Goal: Communication & Community: Answer question/provide support

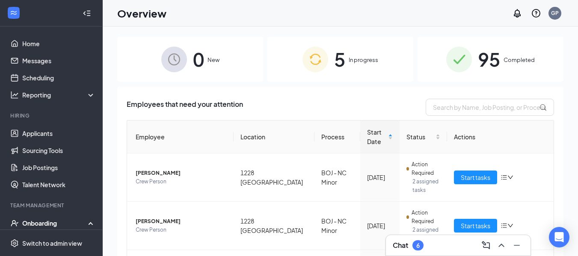
click at [349, 61] on span "In progress" at bounding box center [364, 60] width 30 height 9
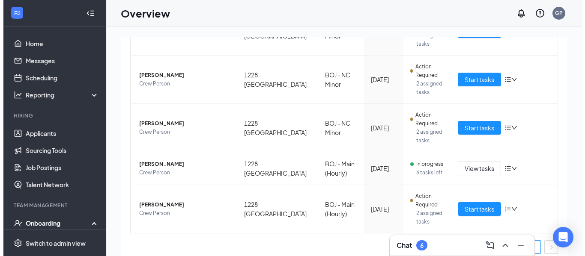
scroll to position [153, 0]
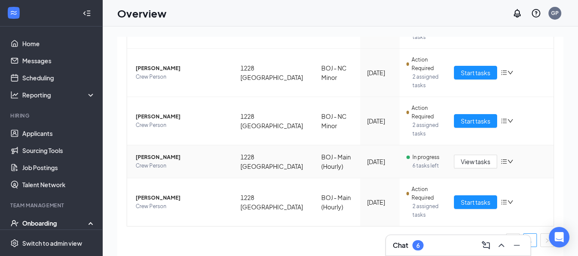
click at [165, 155] on span "Marshall Waddell" at bounding box center [181, 157] width 91 height 9
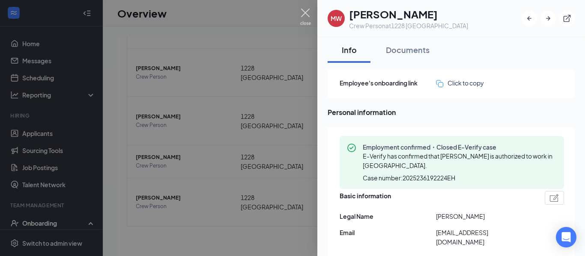
click at [310, 10] on img at bounding box center [305, 17] width 11 height 17
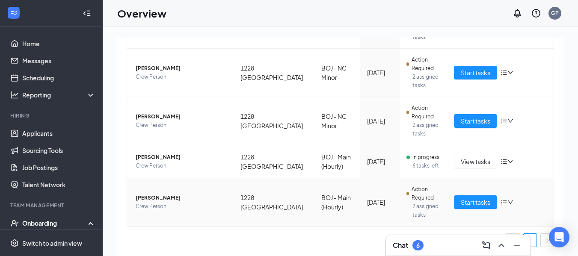
click at [162, 198] on span "David L Eldridge" at bounding box center [181, 198] width 91 height 9
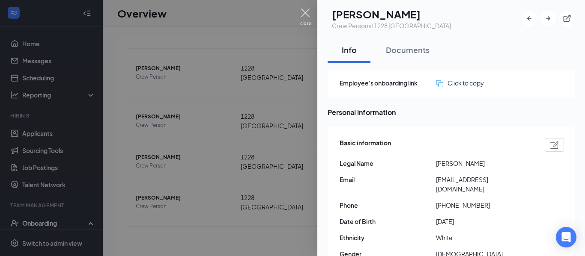
click at [305, 14] on img at bounding box center [305, 17] width 11 height 17
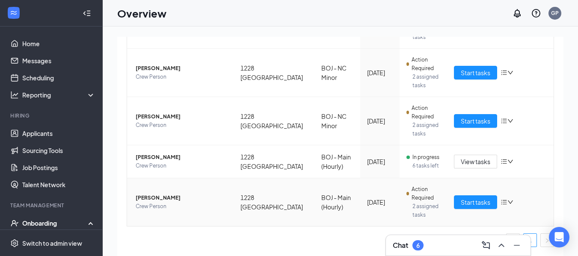
click at [157, 197] on span "David L Eldridge" at bounding box center [181, 198] width 91 height 9
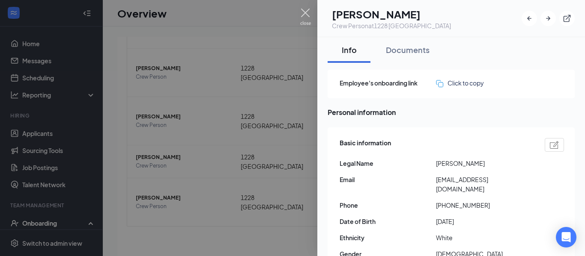
click at [304, 16] on img at bounding box center [305, 17] width 11 height 17
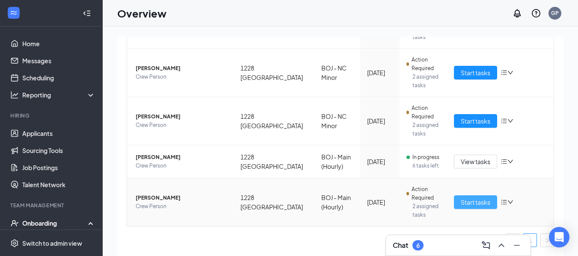
click at [467, 201] on span "Start tasks" at bounding box center [476, 202] width 30 height 9
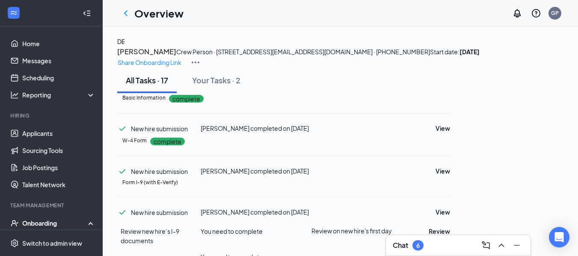
click at [176, 54] on h3 "[PERSON_NAME]" at bounding box center [146, 51] width 59 height 11
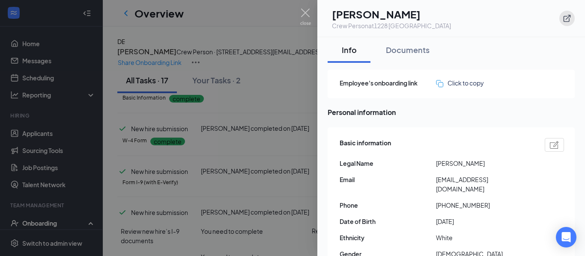
click at [569, 16] on icon "ExternalLink" at bounding box center [566, 18] width 7 height 7
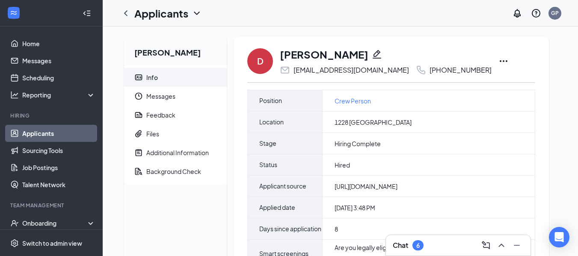
click at [499, 60] on icon "Ellipses" at bounding box center [504, 61] width 10 height 10
click at [499, 61] on icon "Ellipses" at bounding box center [504, 61] width 10 height 10
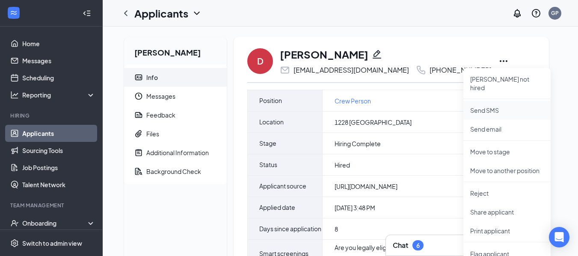
click at [492, 106] on p "Send SMS" at bounding box center [508, 110] width 74 height 9
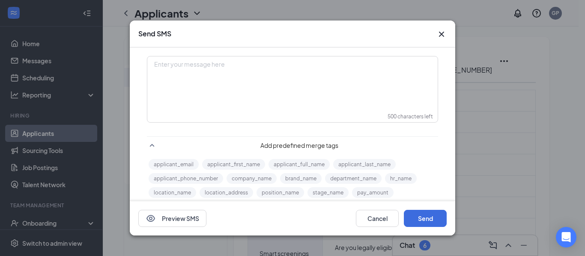
click at [239, 94] on div "Enter your message here" at bounding box center [292, 78] width 289 height 43
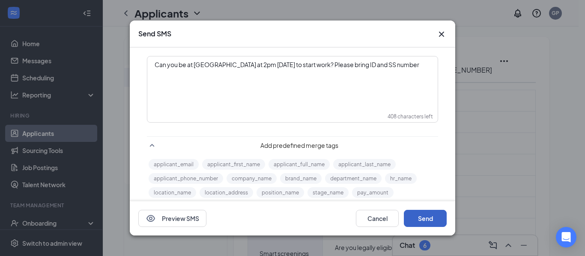
click at [425, 220] on button "Send" at bounding box center [425, 218] width 43 height 17
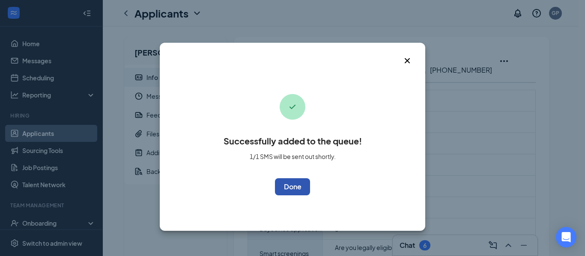
drag, startPoint x: 291, startPoint y: 183, endPoint x: 304, endPoint y: 184, distance: 12.4
click at [292, 183] on button "OK" at bounding box center [292, 187] width 35 height 17
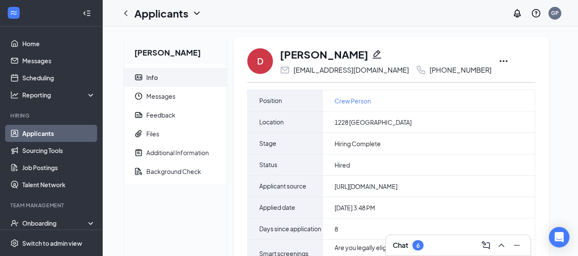
click at [36, 136] on link "Applicants" at bounding box center [58, 133] width 73 height 17
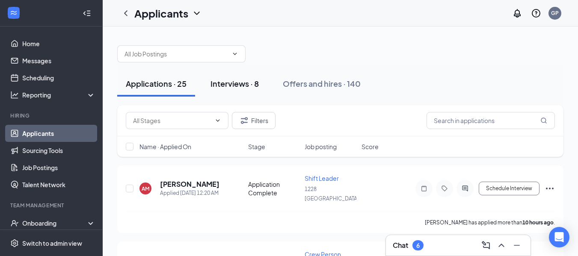
click at [255, 85] on div "Interviews · 8" at bounding box center [235, 83] width 48 height 11
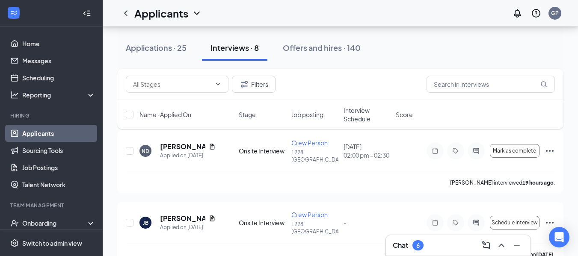
scroll to position [37, 0]
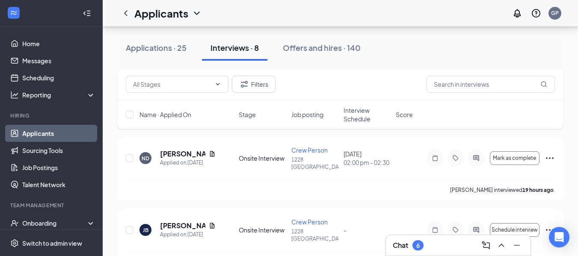
drag, startPoint x: 177, startPoint y: 47, endPoint x: 222, endPoint y: 79, distance: 55.6
click at [176, 47] on div "Applications · 25" at bounding box center [156, 47] width 61 height 11
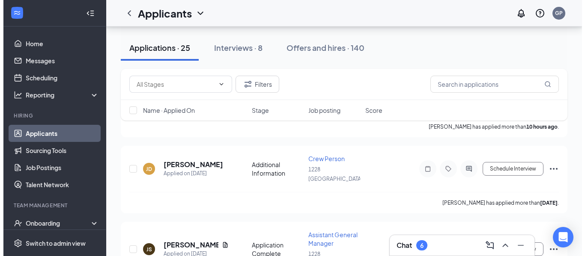
scroll to position [98, 0]
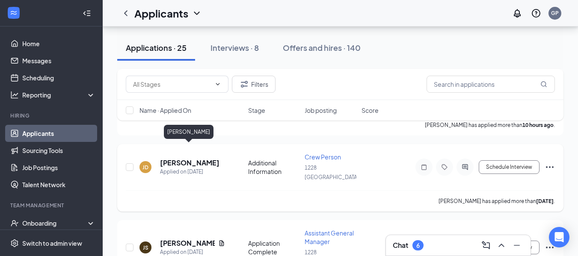
click at [205, 158] on h5 "[PERSON_NAME]" at bounding box center [190, 162] width 60 height 9
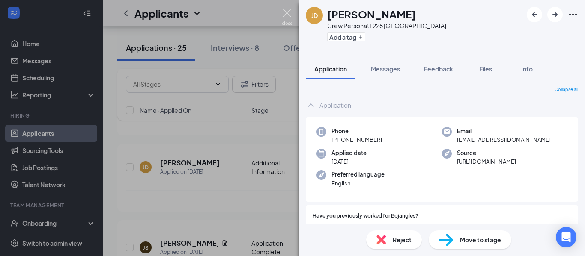
click at [291, 12] on img at bounding box center [287, 17] width 11 height 17
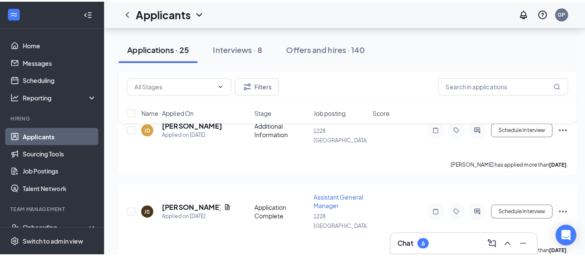
scroll to position [159, 0]
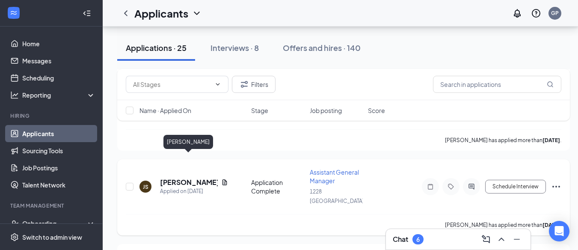
click at [185, 178] on h5 "[PERSON_NAME]" at bounding box center [189, 182] width 58 height 9
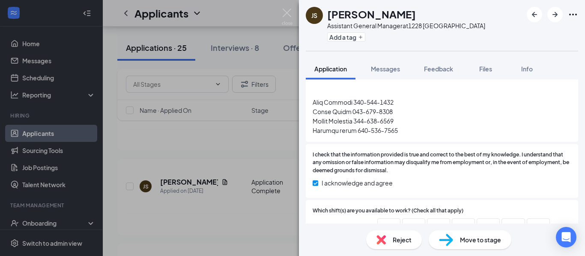
scroll to position [2268, 0]
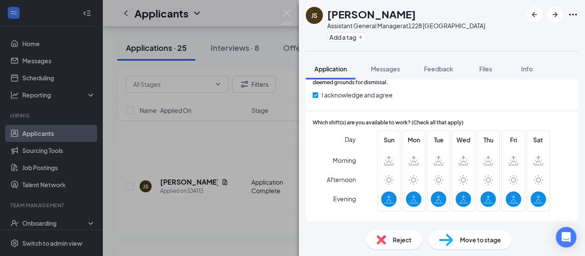
click at [481, 240] on span "Move to stage" at bounding box center [480, 239] width 41 height 9
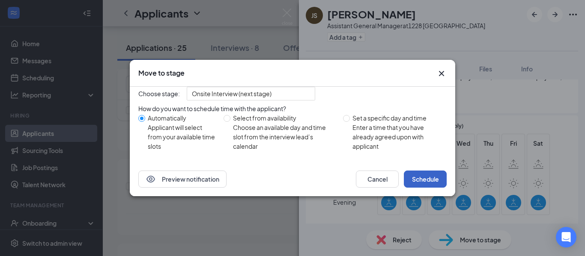
click at [425, 188] on button "Schedule" at bounding box center [425, 179] width 43 height 17
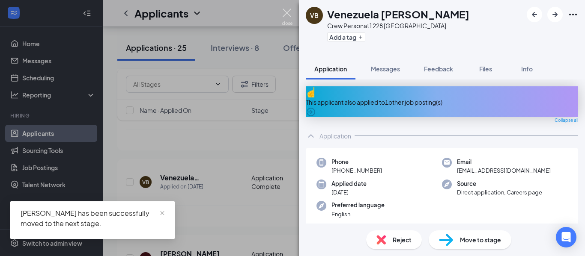
click at [286, 10] on img at bounding box center [287, 17] width 11 height 17
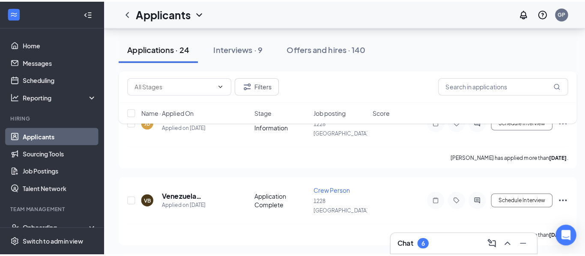
scroll to position [116, 0]
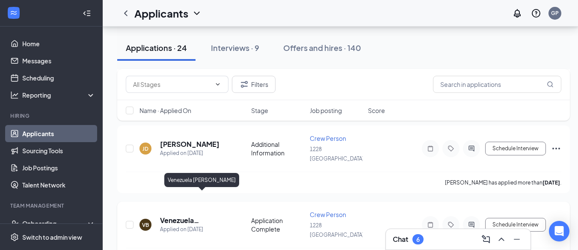
click at [182, 216] on h5 "Venezuela [PERSON_NAME]" at bounding box center [194, 220] width 68 height 9
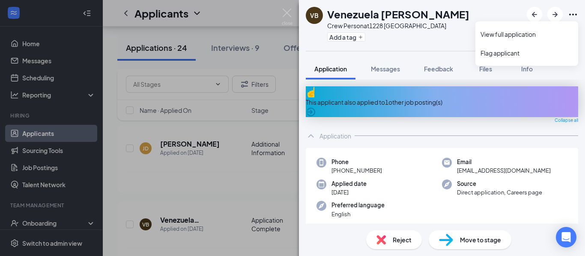
click at [571, 12] on icon "Ellipses" at bounding box center [573, 14] width 10 height 10
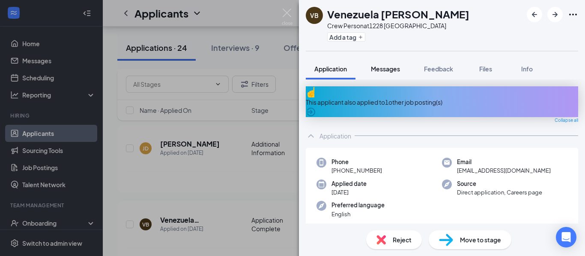
click at [390, 66] on span "Messages" at bounding box center [385, 69] width 29 height 8
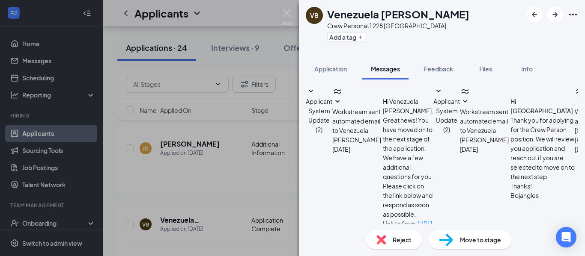
type textarea "Hello [GEOGRAPHIC_DATA], this is [PERSON_NAME] from Bojangles Smokey park hwy, …"
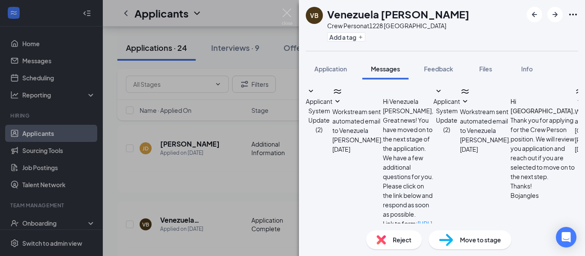
scroll to position [194, 0]
click at [453, 241] on div "Move to stage" at bounding box center [470, 240] width 83 height 19
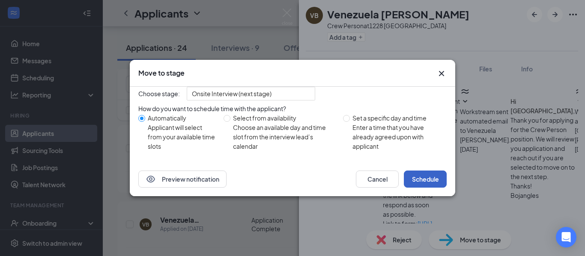
click at [425, 188] on button "Schedule" at bounding box center [425, 179] width 43 height 17
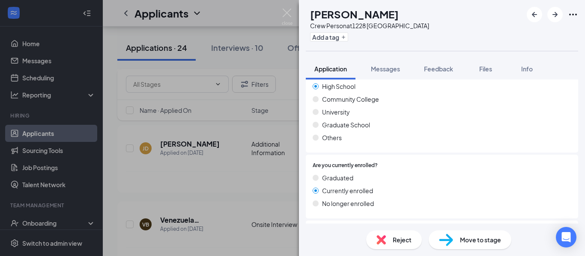
scroll to position [785, 0]
